Goal: Transaction & Acquisition: Purchase product/service

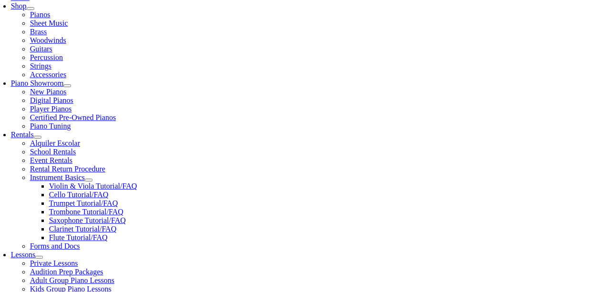
scroll to position [0, 0]
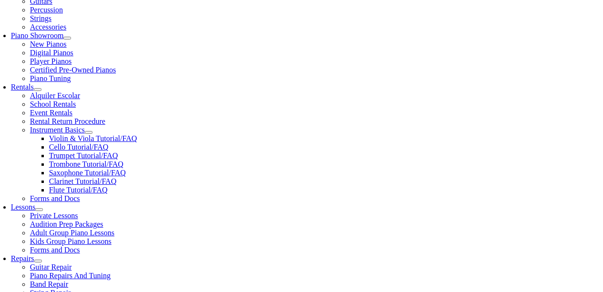
scroll to position [357, 0]
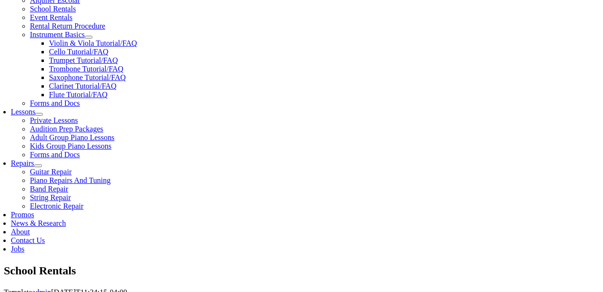
type input "1648036"
type input "03/06/1980"
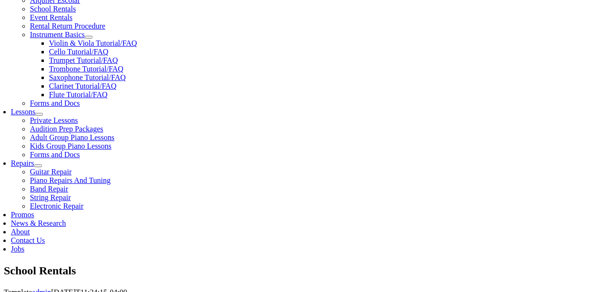
type input "Charles McLeod"
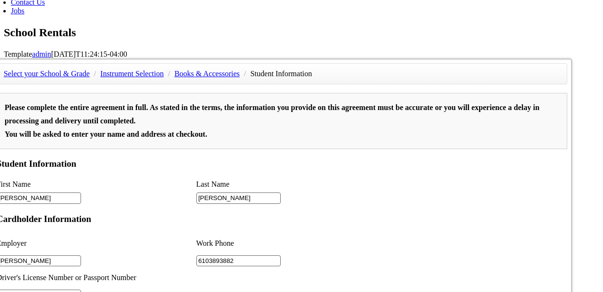
scroll to position [643, 0]
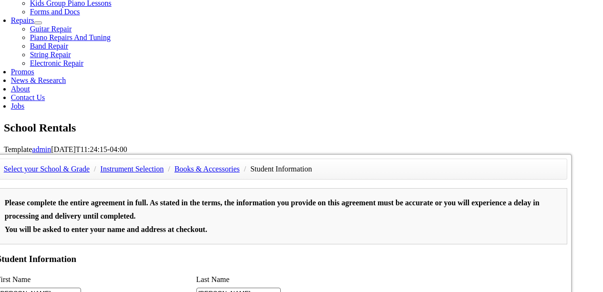
scroll to position [405, 0]
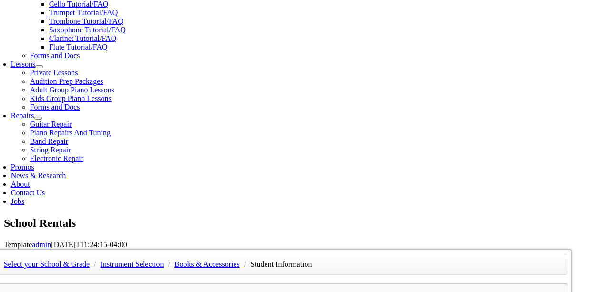
type input "n/a"
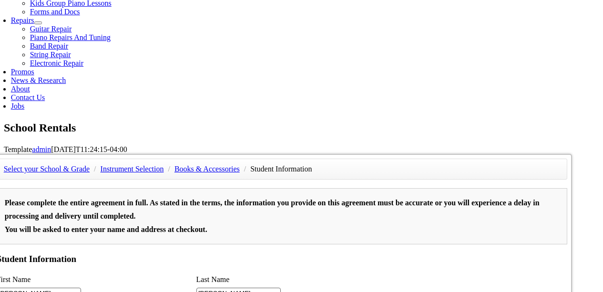
scroll to position [548, 0]
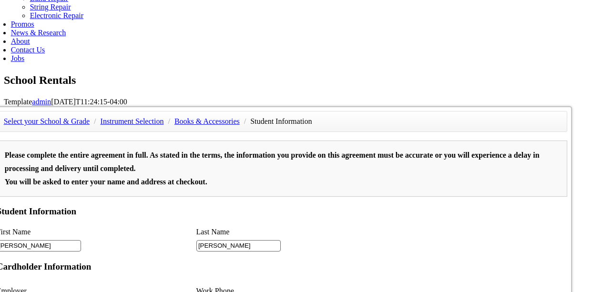
type input "2"
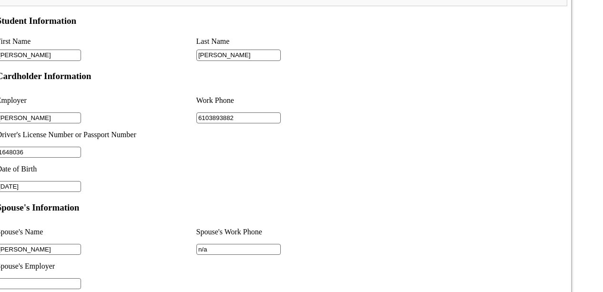
scroll to position [786, 0]
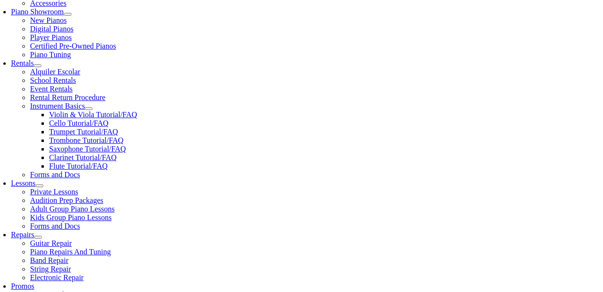
scroll to position [334, 0]
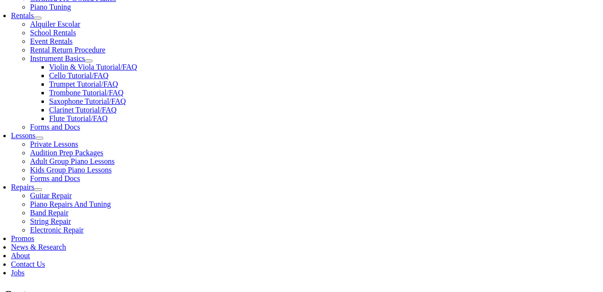
select select "DE"
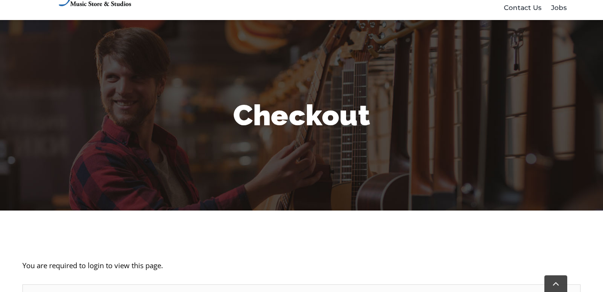
scroll to position [191, 0]
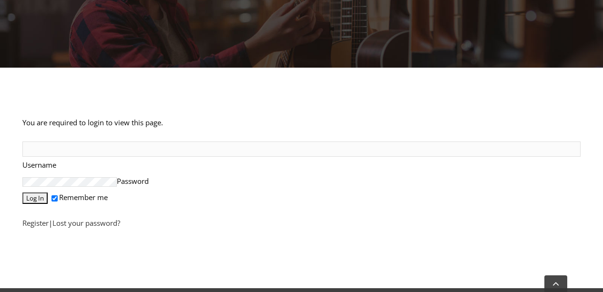
type input "[EMAIL_ADDRESS][DOMAIN_NAME]"
click at [38, 173] on input "Log In" at bounding box center [39, 174] width 25 height 11
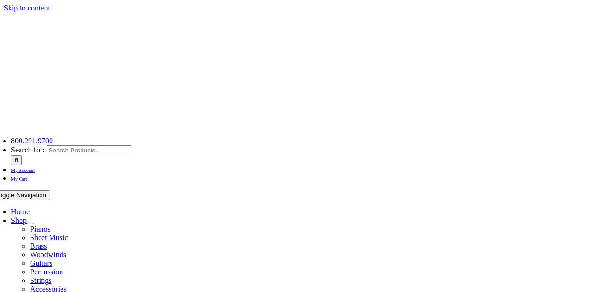
select select
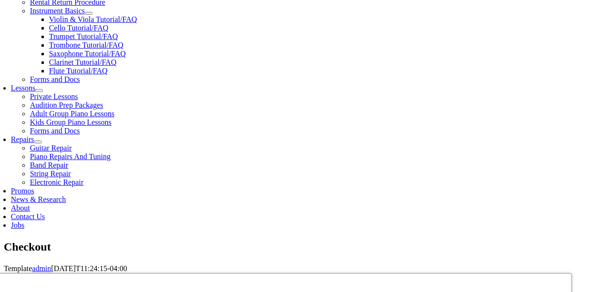
scroll to position [429, 0]
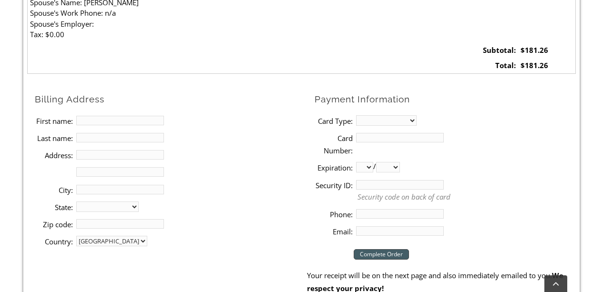
click at [94, 120] on input "First name:" at bounding box center [120, 121] width 88 height 10
type input "[PERSON_NAME]"
type input "[STREET_ADDRESS][PERSON_NAME]"
type input "[GEOGRAPHIC_DATA]"
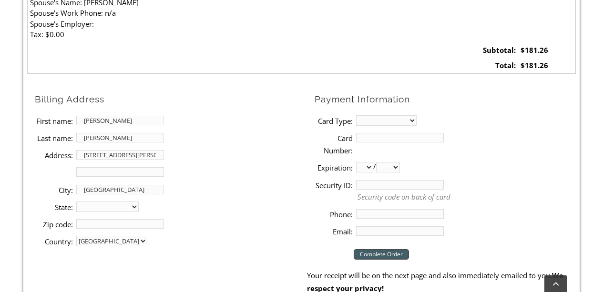
select select "DE"
type input "19803"
type input "3025842936"
drag, startPoint x: 106, startPoint y: 120, endPoint x: 55, endPoint y: 120, distance: 50.5
click at [55, 120] on li "First name: [PERSON_NAME]" at bounding box center [171, 120] width 272 height 17
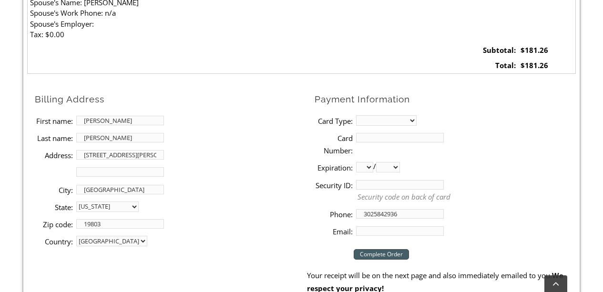
type input "[PERSON_NAME]"
click at [375, 123] on select "MasterCard Visa American Express Discover" at bounding box center [386, 120] width 61 height 10
select select "visa"
click at [356, 115] on select "MasterCard Visa American Express Discover" at bounding box center [386, 120] width 61 height 10
click at [371, 140] on input "Card Number:" at bounding box center [400, 138] width 88 height 10
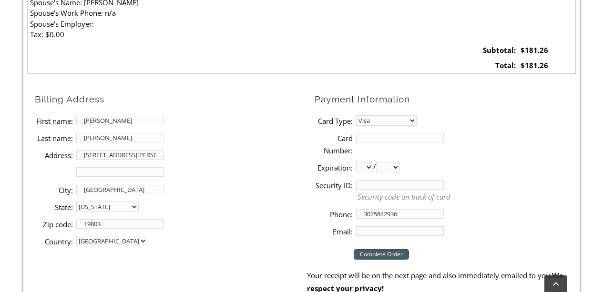
type input "[CREDIT_CARD_NUMBER]"
select select "07"
select select "2028"
type input "370"
drag, startPoint x: 404, startPoint y: 213, endPoint x: 372, endPoint y: 217, distance: 31.7
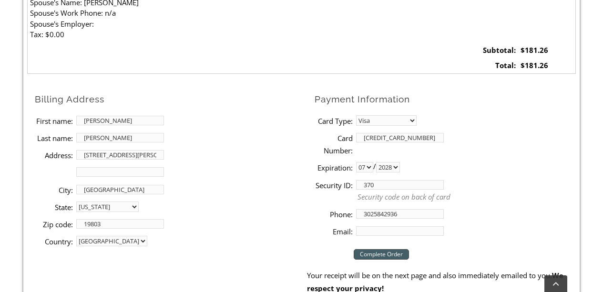
click at [372, 217] on input "3025842936" at bounding box center [400, 214] width 88 height 10
type input "6103893882"
click at [545, 189] on li "Security ID: 370 Security code on back of card" at bounding box center [444, 190] width 261 height 29
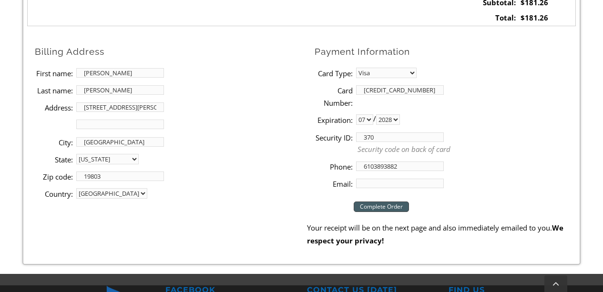
scroll to position [524, 0]
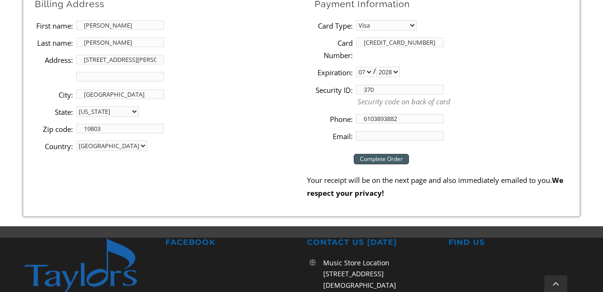
click at [364, 135] on input "Email:" at bounding box center [400, 136] width 88 height 10
type input "[EMAIL_ADDRESS][DOMAIN_NAME]"
click at [385, 158] on input "Complete Order" at bounding box center [381, 159] width 55 height 10
